Goal: Task Accomplishment & Management: Manage account settings

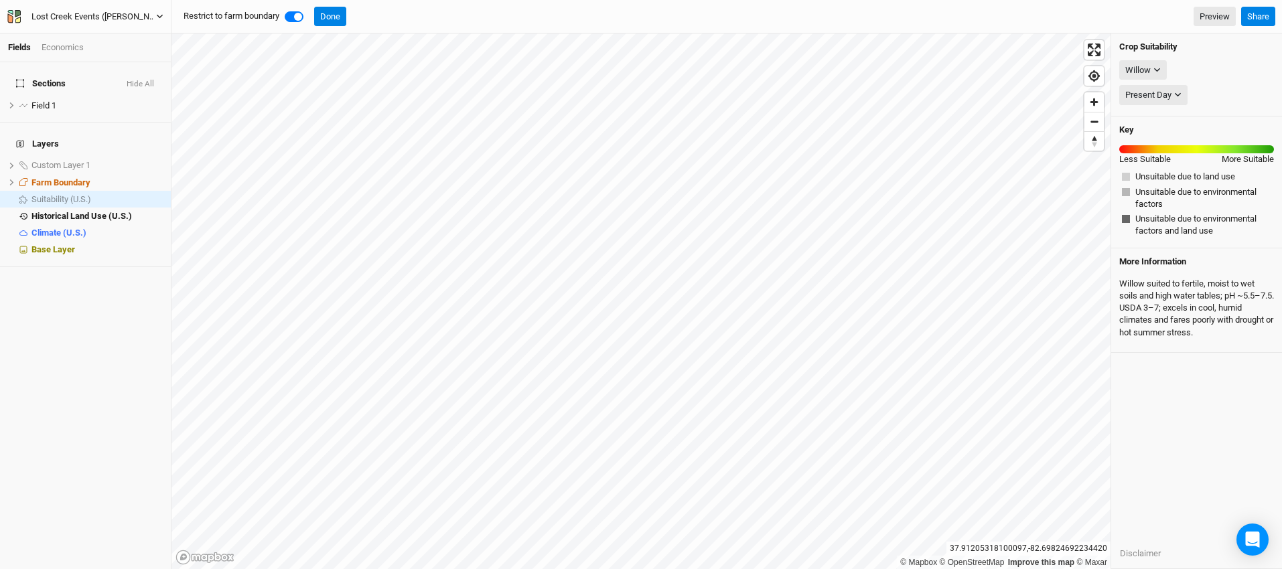
click at [159, 11] on button "Lost Creek Events (Jodi Short)" at bounding box center [85, 16] width 157 height 15
click at [115, 54] on button "Project Settings" at bounding box center [111, 54] width 106 height 17
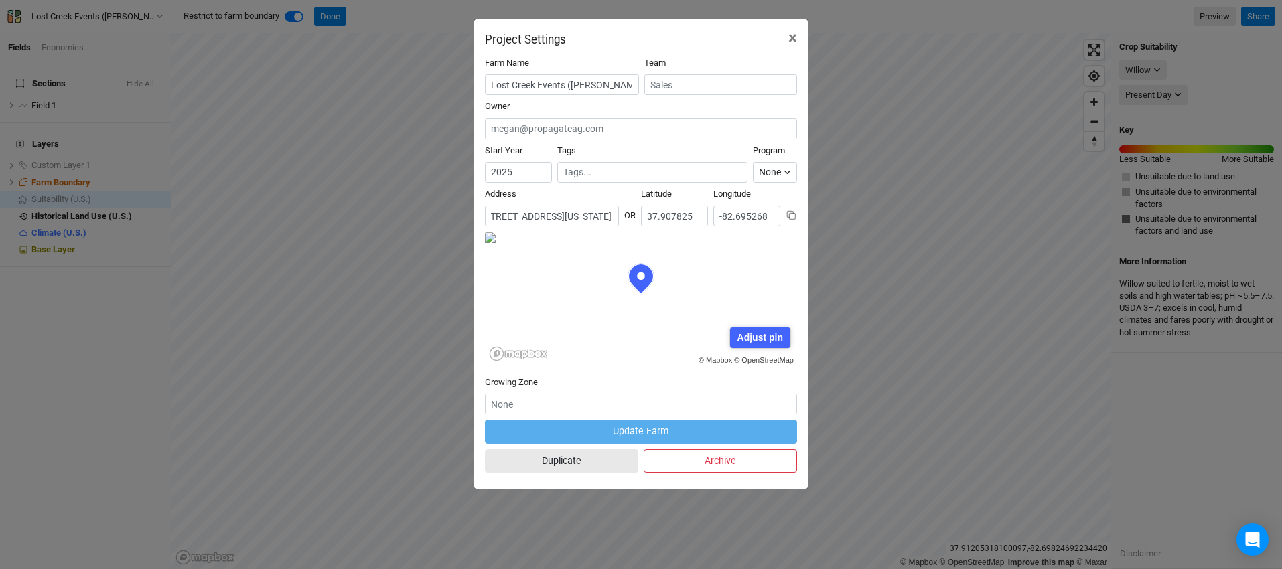
scroll to position [0, 66]
click at [577, 217] on input "720 Lost Creek Road, River, Kentucky 41264, United States" at bounding box center [552, 216] width 134 height 21
click at [787, 35] on button "×" at bounding box center [793, 38] width 30 height 38
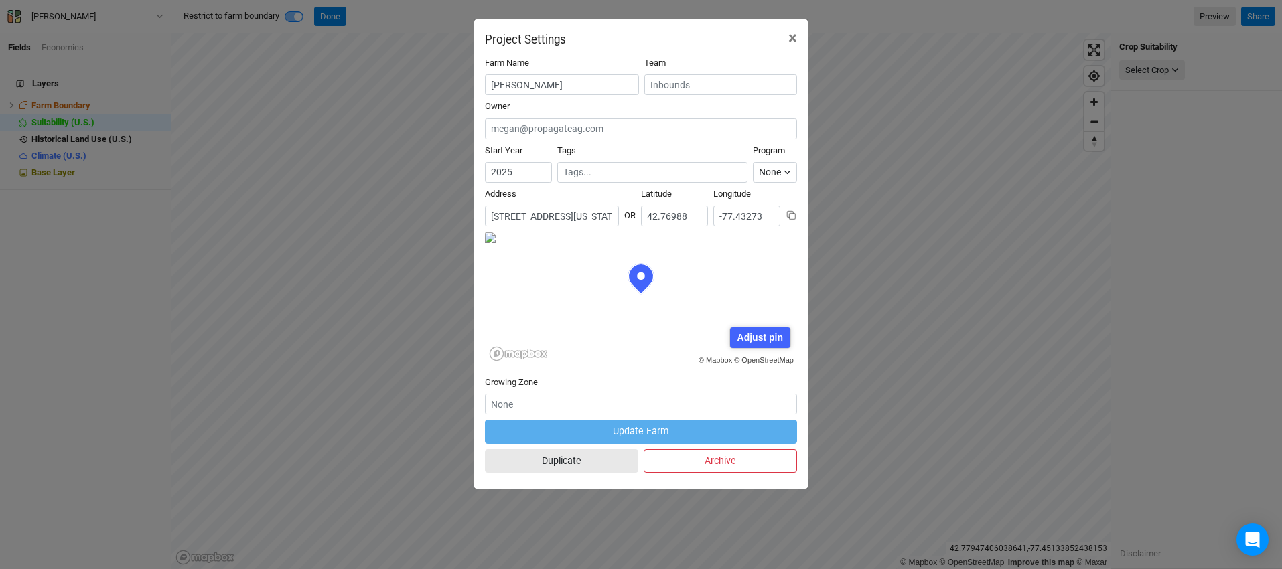
scroll to position [67, 156]
click at [794, 39] on span "×" at bounding box center [792, 38] width 9 height 19
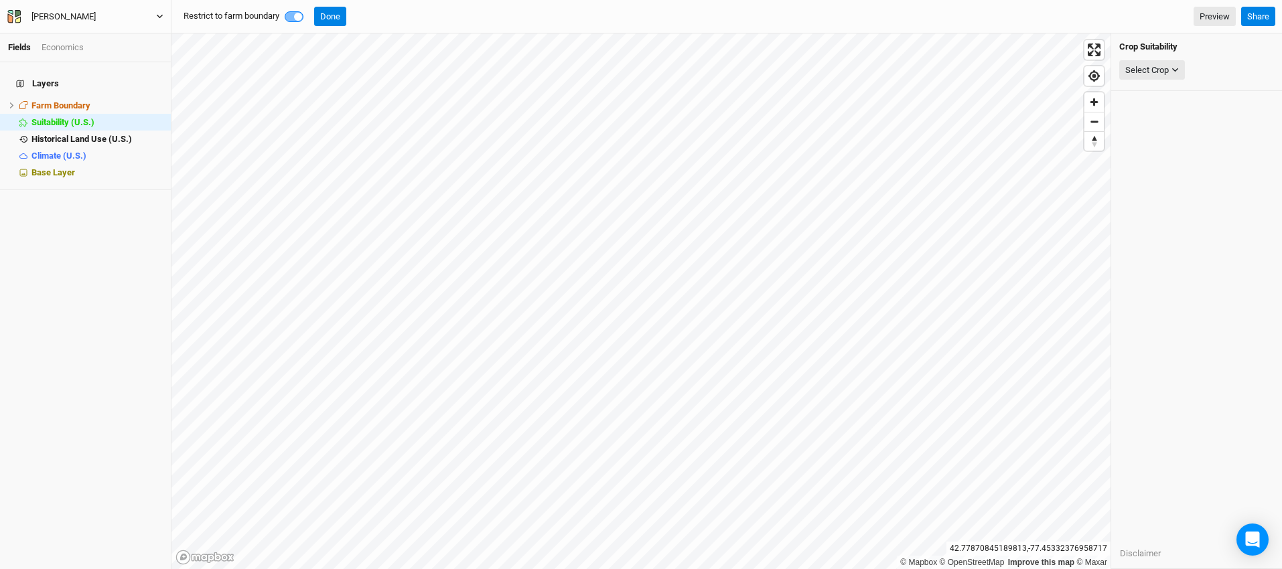
click at [157, 19] on icon "button" at bounding box center [159, 16] width 7 height 7
click at [119, 59] on button "Project Settings" at bounding box center [111, 54] width 106 height 17
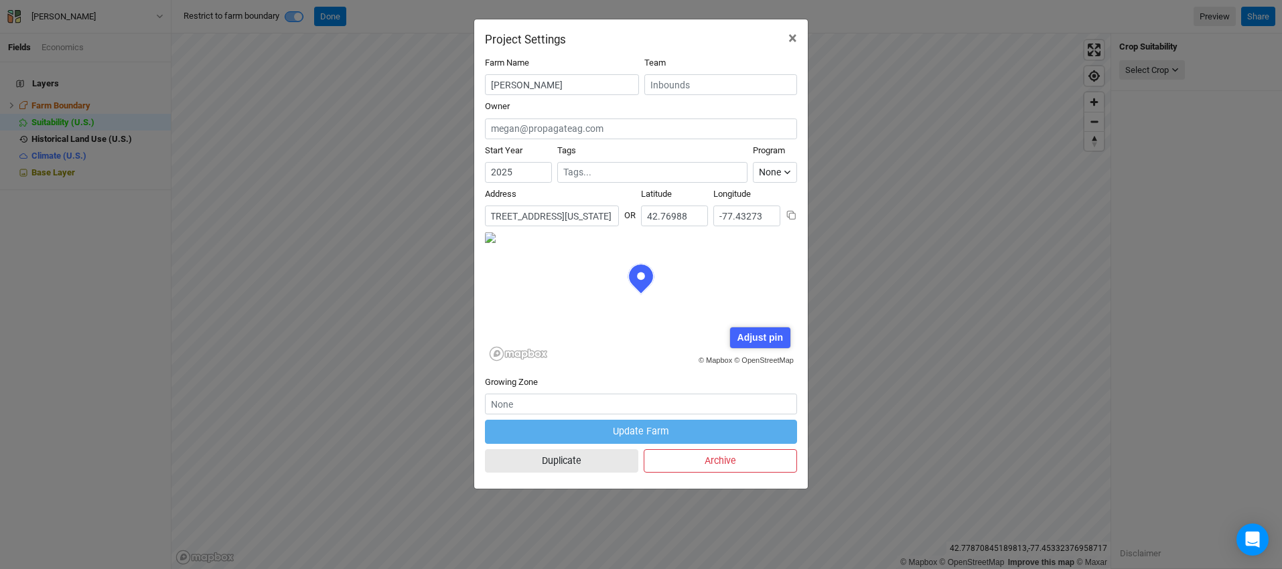
scroll to position [0, 147]
drag, startPoint x: 575, startPoint y: 215, endPoint x: 525, endPoint y: 216, distance: 49.6
click at [525, 216] on input "7300 Ludlow Drive, Canandaigua, New York 14424, United States" at bounding box center [552, 216] width 134 height 21
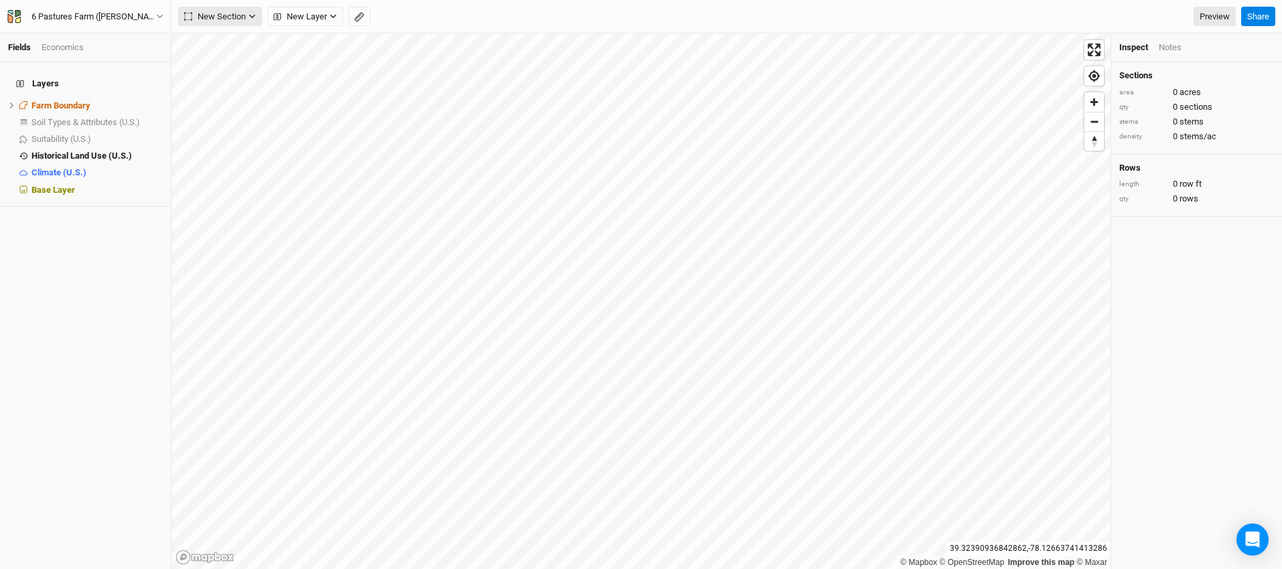
click at [255, 15] on icon "button" at bounding box center [251, 16] width 7 height 7
click at [396, 13] on div "New Section New Layer Custom Contours Roads Utilities Headlands Ridges Valleys …" at bounding box center [706, 17] width 1057 height 20
click at [159, 16] on icon "button" at bounding box center [159, 16] width 7 height 7
click at [115, 60] on button "Project Settings" at bounding box center [111, 54] width 106 height 17
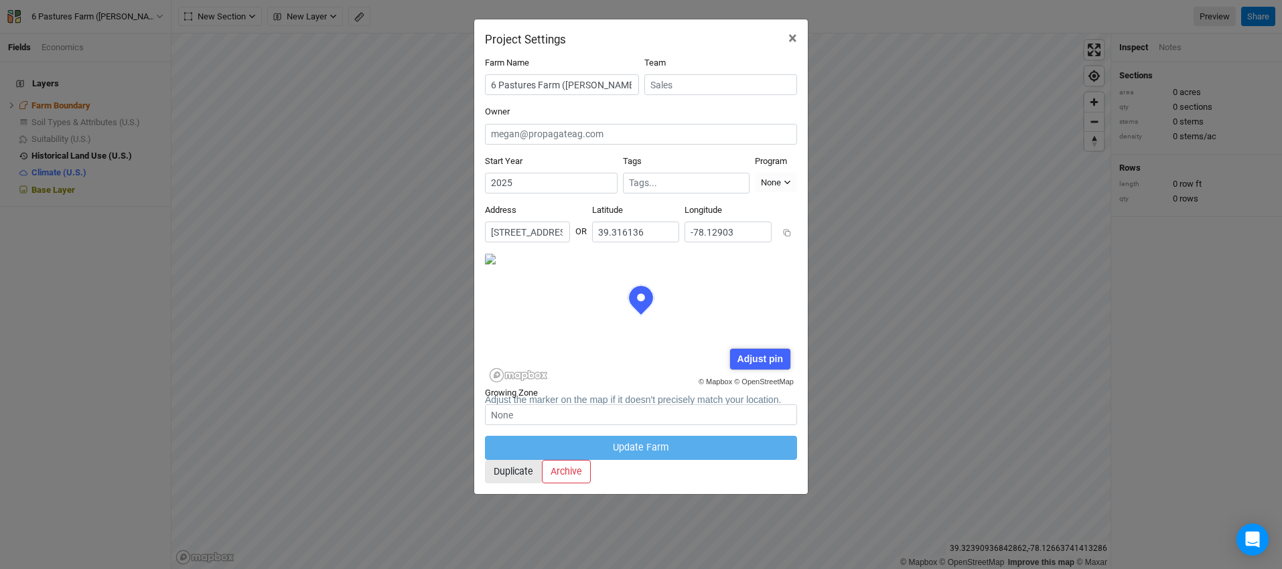
scroll to position [67, 156]
click at [570, 222] on input "300 New Six Pastures Lane, Winchester, Virginia 22603, United States" at bounding box center [527, 232] width 85 height 21
drag, startPoint x: 546, startPoint y: 216, endPoint x: 522, endPoint y: 217, distance: 24.8
click at [522, 222] on input "300 New Six Pastures Lane, Winchester, Virginia 22603, United States" at bounding box center [527, 232] width 85 height 21
